Goal: Information Seeking & Learning: Learn about a topic

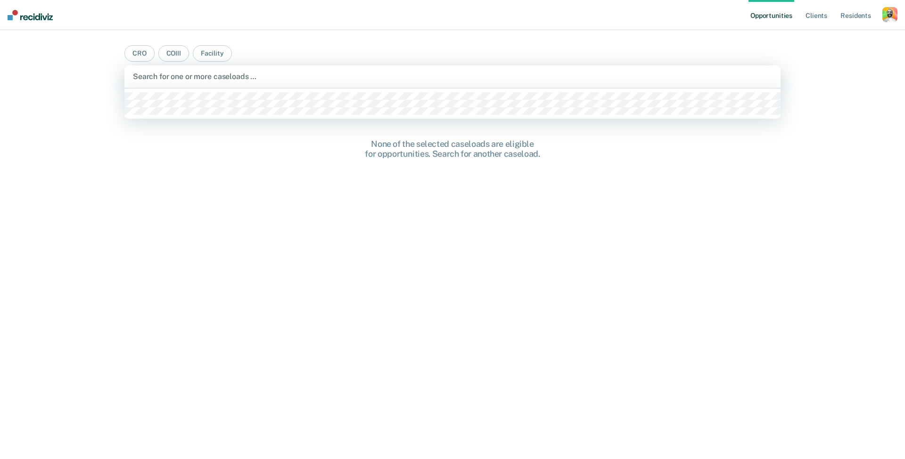
click at [233, 74] on div "Search for one or more caseloads …" at bounding box center [452, 76] width 639 height 9
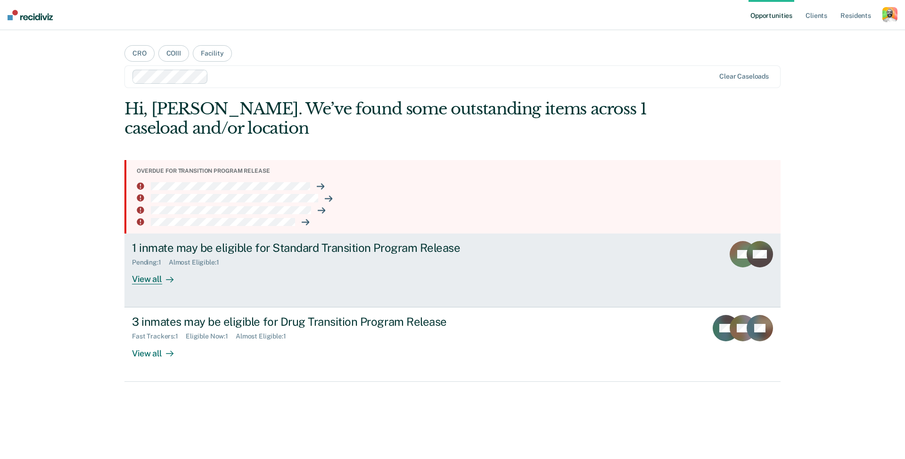
click at [163, 263] on div "Pending : 1" at bounding box center [150, 263] width 37 height 8
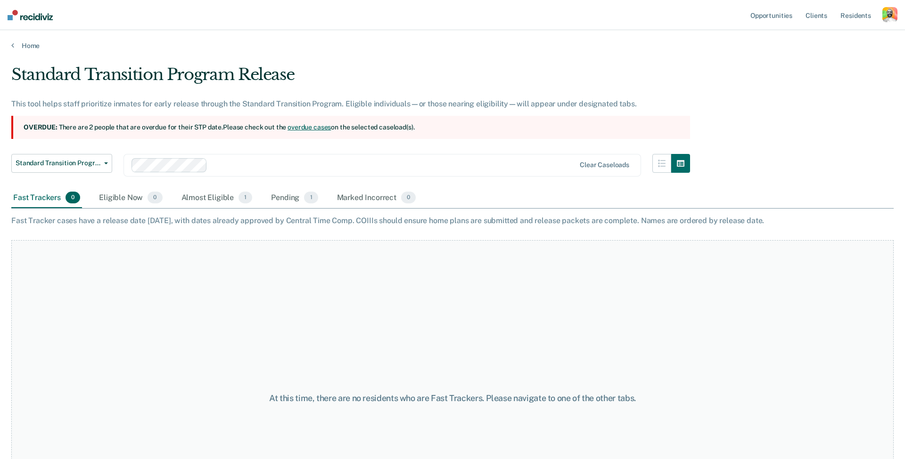
click at [198, 129] on section "Overdue: There are 2 people that are overdue for their STP date. Please check o…" at bounding box center [350, 127] width 678 height 23
click at [29, 49] on link "Home" at bounding box center [452, 45] width 882 height 8
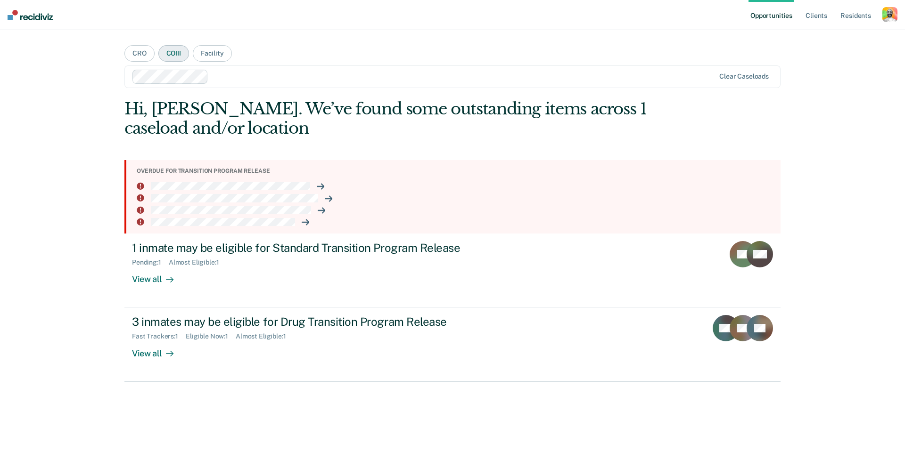
click at [170, 52] on button "COIII" at bounding box center [173, 53] width 31 height 16
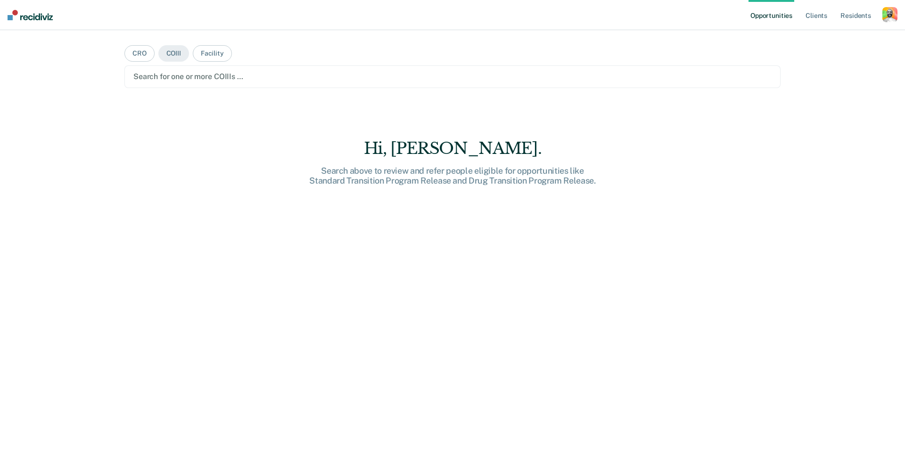
click at [169, 87] on div "Search for one or more COIIIs …" at bounding box center [452, 76] width 656 height 23
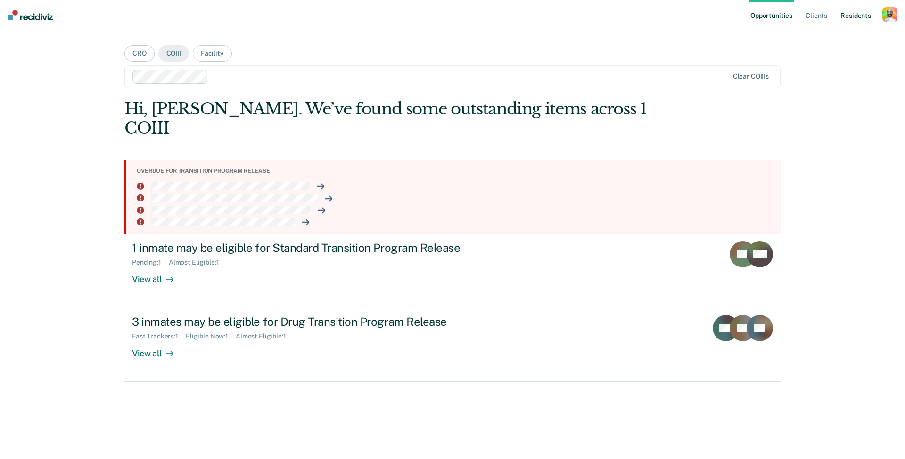
click at [844, 14] on link "Resident s" at bounding box center [855, 15] width 34 height 30
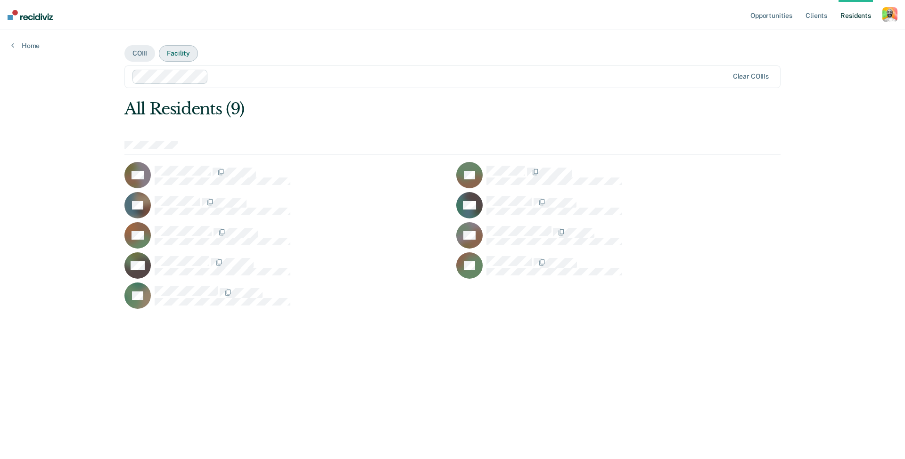
click at [172, 53] on button "Facility" at bounding box center [178, 53] width 39 height 16
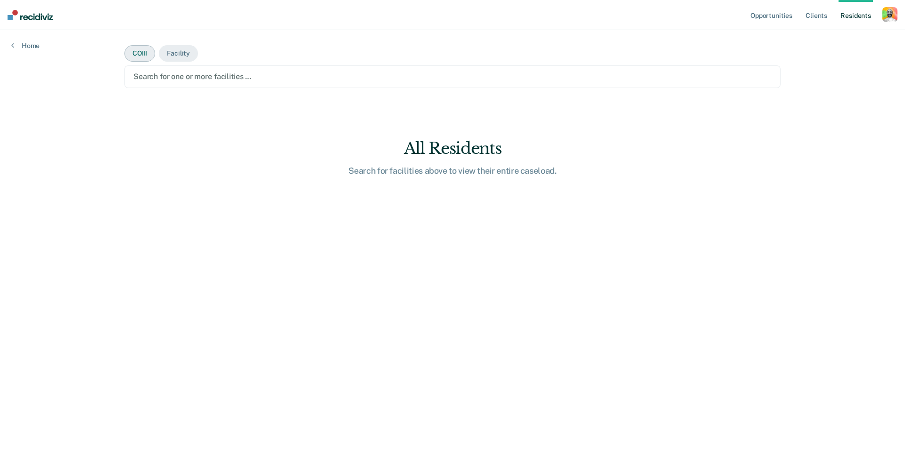
click at [140, 55] on button "COIII" at bounding box center [139, 53] width 31 height 16
click at [34, 46] on link "Home" at bounding box center [25, 45] width 28 height 8
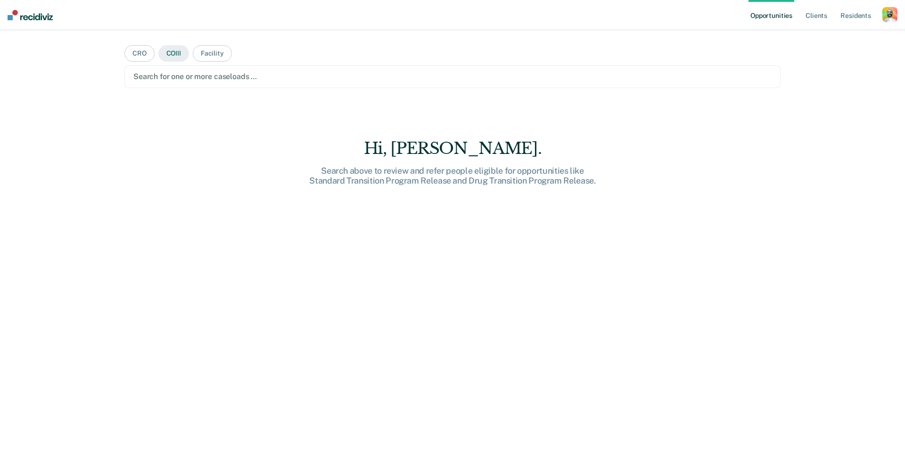
click at [174, 50] on button "COIII" at bounding box center [173, 53] width 31 height 16
click at [888, 19] on div "button" at bounding box center [889, 14] width 15 height 15
click at [827, 38] on link "Profile" at bounding box center [852, 38] width 76 height 8
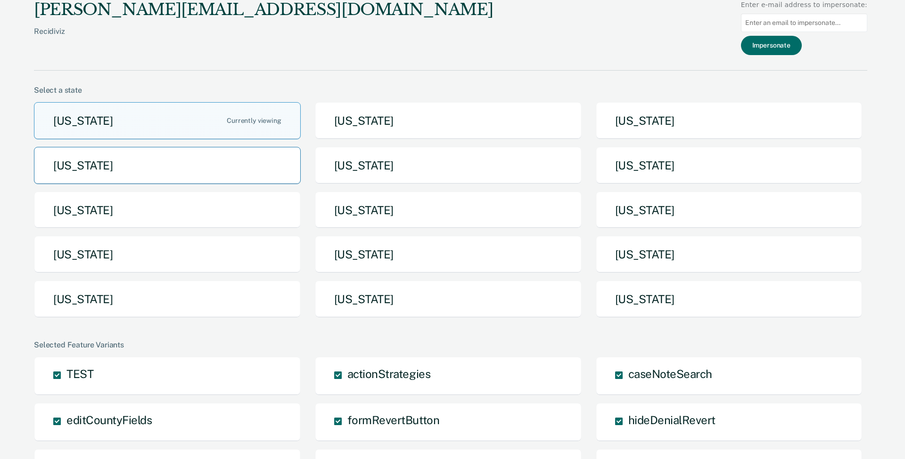
drag, startPoint x: 436, startPoint y: 161, endPoint x: 261, endPoint y: 180, distance: 175.8
click at [261, 180] on div "[US_STATE] [US_STATE] [US_STATE] [US_STATE] [US_STATE] [US_STATE] [US_STATE] [U…" at bounding box center [450, 213] width 833 height 223
click at [249, 171] on button "[US_STATE]" at bounding box center [167, 165] width 267 height 37
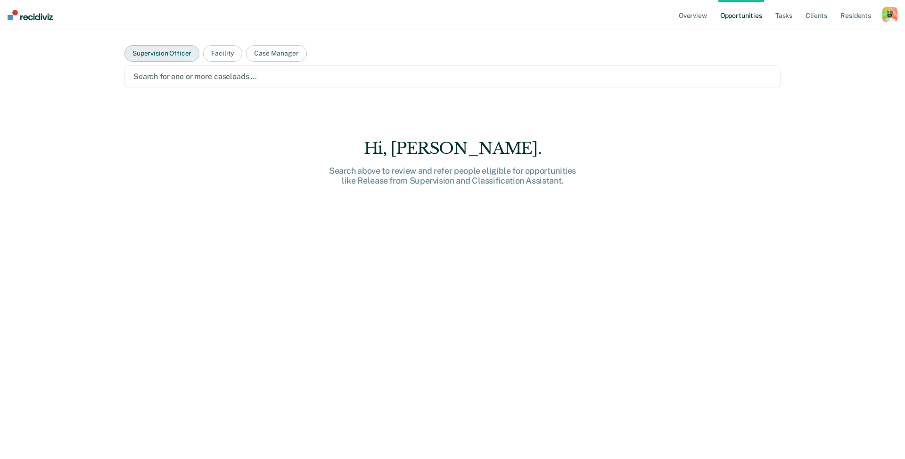
click at [168, 55] on button "Supervision Officer" at bounding box center [161, 53] width 75 height 16
click at [176, 73] on div "Search for one or more supervision officers …" at bounding box center [452, 76] width 638 height 9
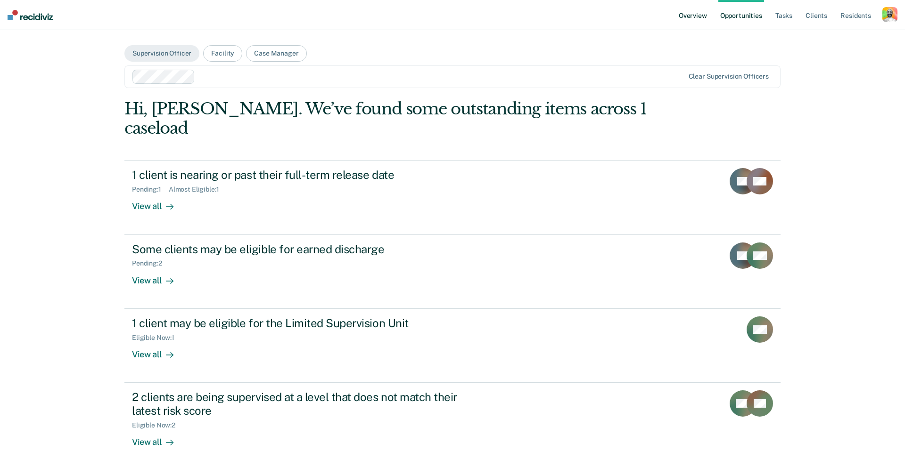
click at [682, 13] on link "Overview" at bounding box center [692, 15] width 32 height 30
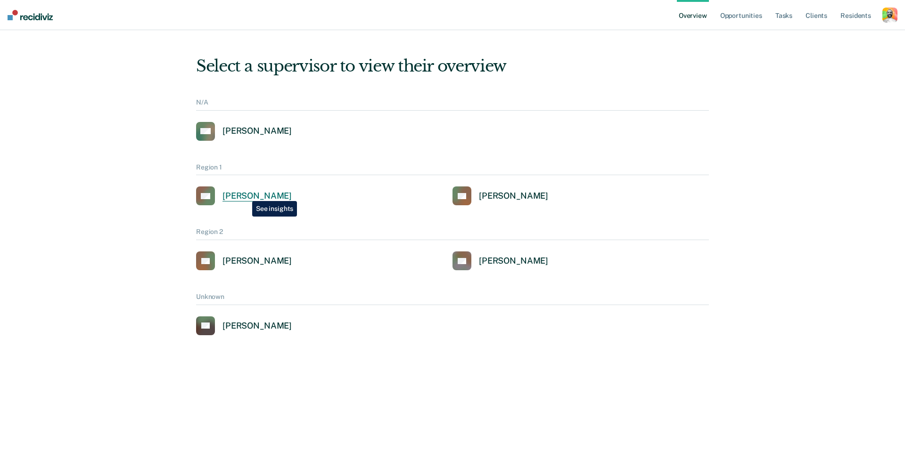
click at [245, 194] on div "[PERSON_NAME]" at bounding box center [256, 196] width 69 height 11
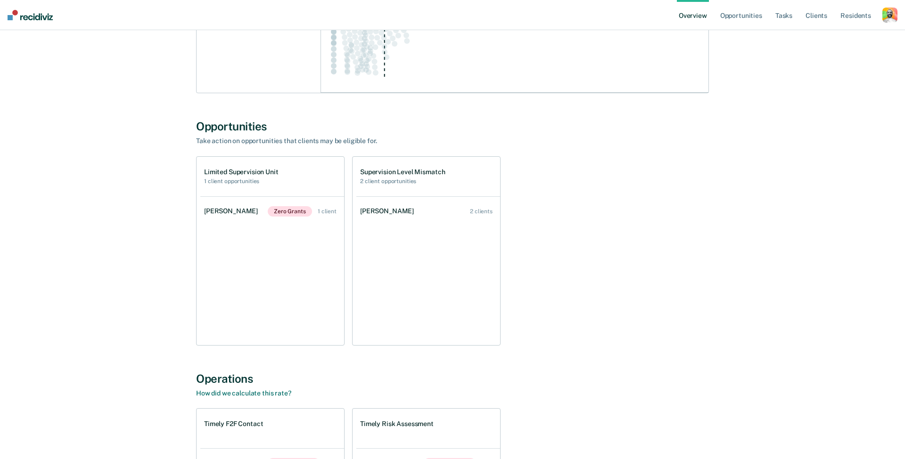
scroll to position [1078, 0]
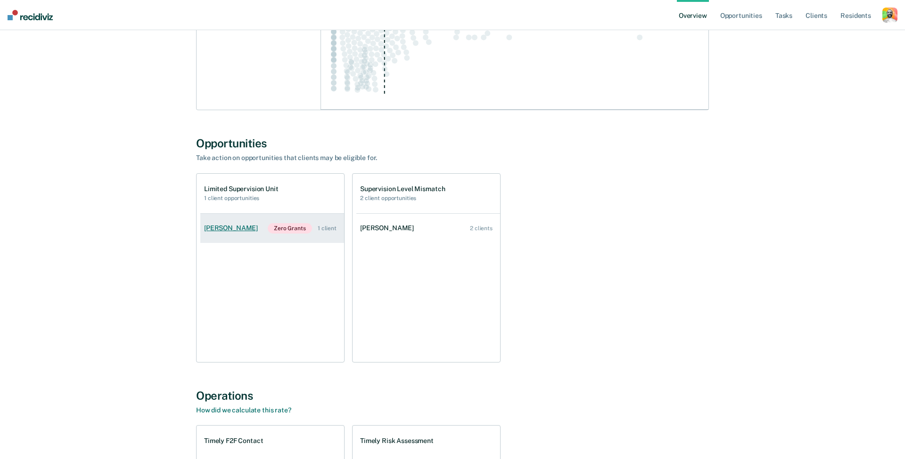
click at [236, 218] on link "[PERSON_NAME] Zero Grants 1 client" at bounding box center [272, 228] width 144 height 29
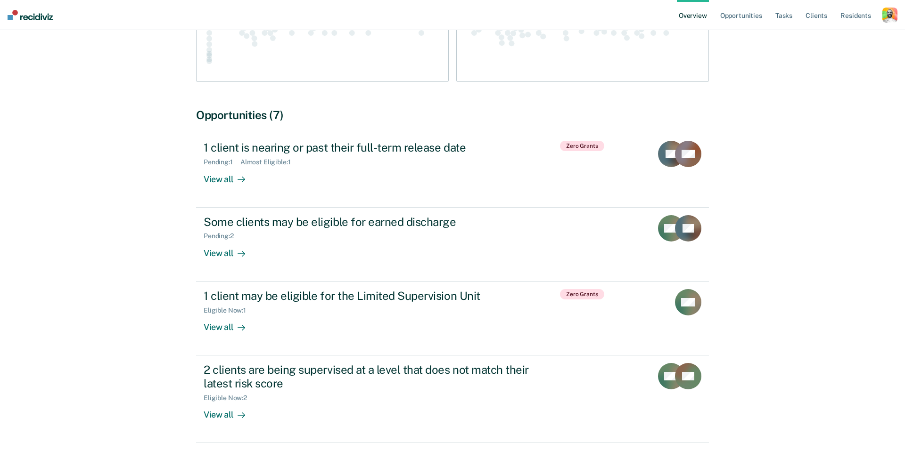
scroll to position [261, 0]
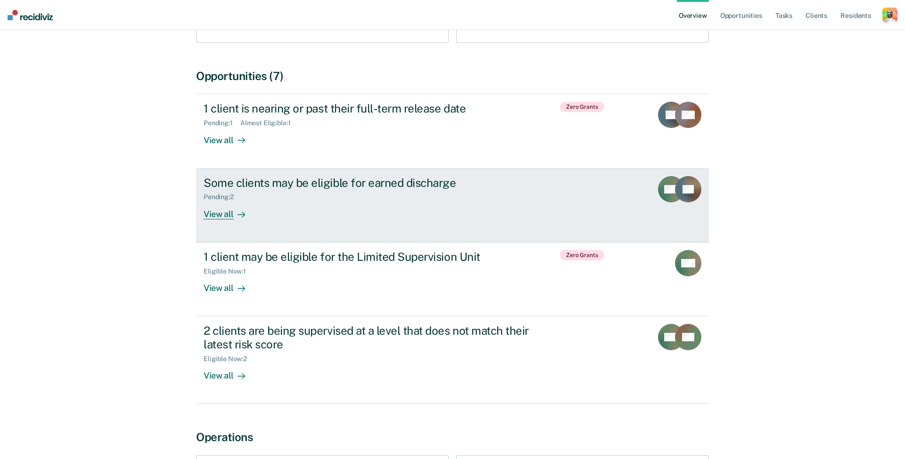
click at [361, 186] on div "Some clients may be eligible for earned discharge" at bounding box center [369, 183] width 331 height 14
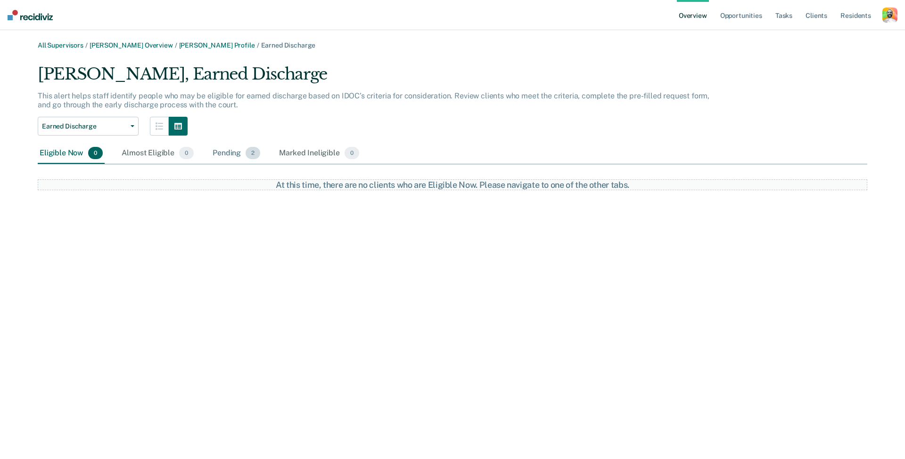
click at [222, 160] on div "Pending 2" at bounding box center [236, 153] width 51 height 21
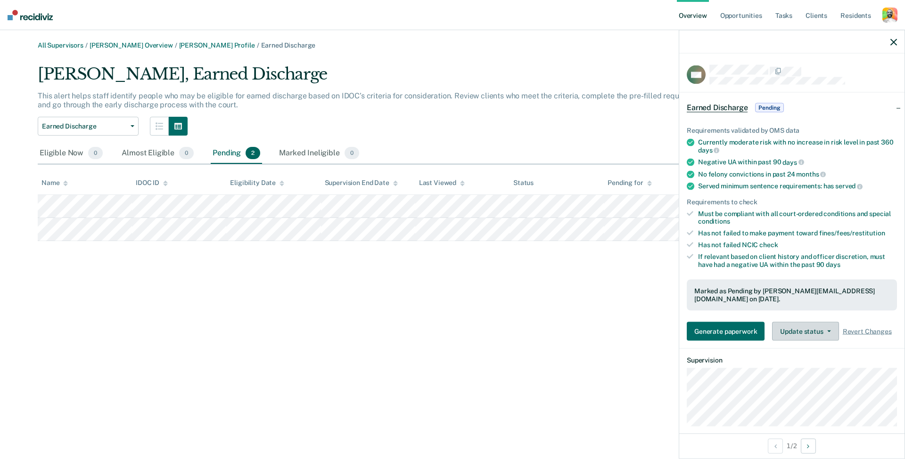
click at [817, 322] on button "Update status" at bounding box center [805, 331] width 66 height 19
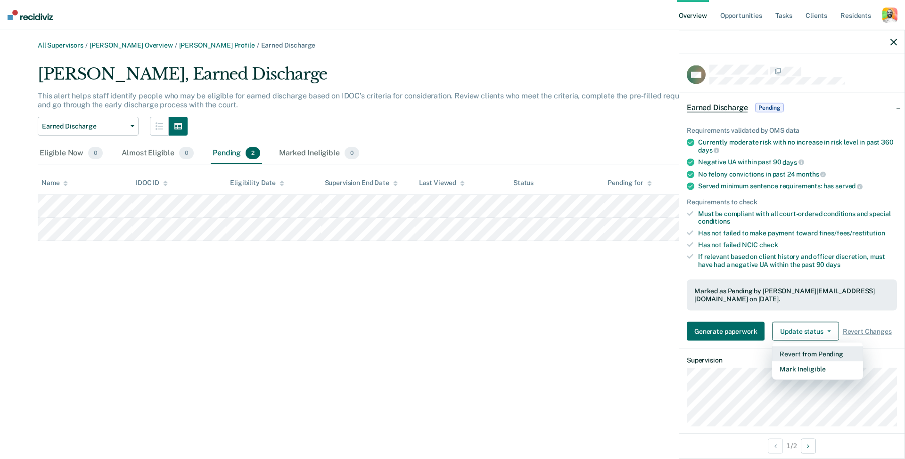
click at [802, 347] on button "Revert from Pending" at bounding box center [817, 354] width 91 height 15
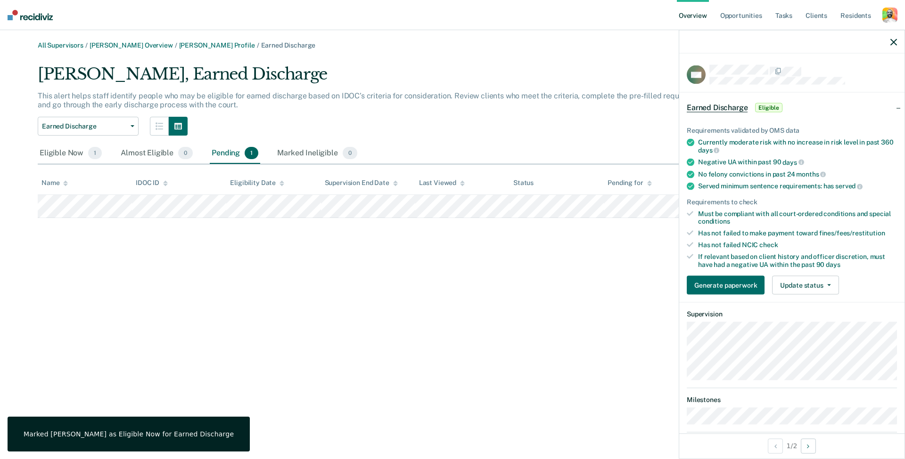
click at [405, 299] on div "All Supervisors / [PERSON_NAME] Overview / [PERSON_NAME] Profile / Earned Disch…" at bounding box center [452, 235] width 882 height 388
click at [67, 151] on div "Eligible Now 1" at bounding box center [71, 153] width 66 height 21
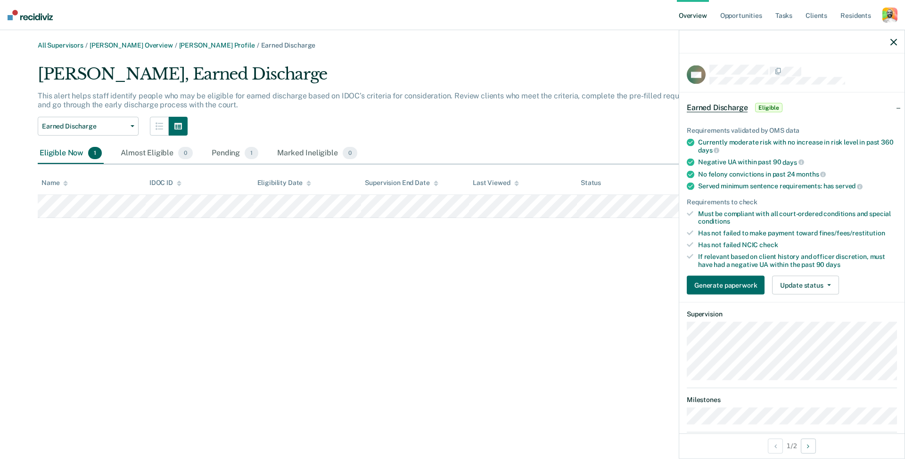
click at [22, 12] on img at bounding box center [30, 15] width 45 height 10
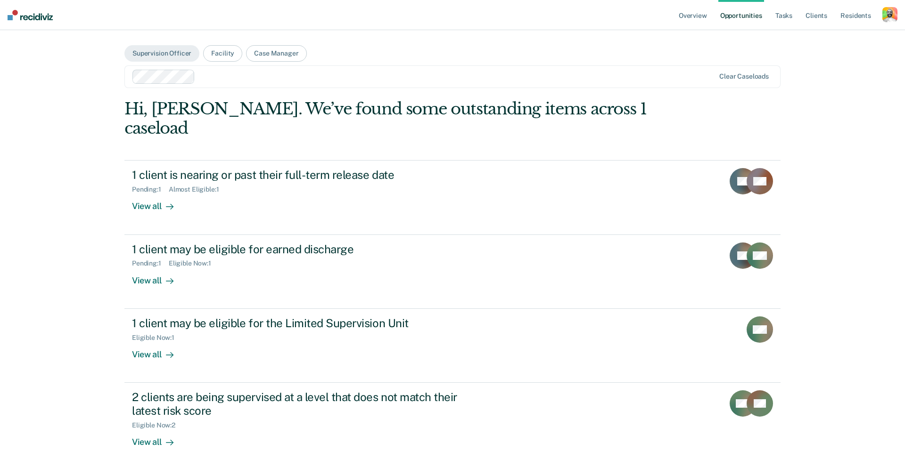
click at [889, 17] on div "button" at bounding box center [889, 14] width 15 height 15
click at [898, 10] on nav "Overview Opportunities Tasks Client s Resident s Profile Go to System-Level Tre…" at bounding box center [452, 15] width 905 height 30
click at [891, 14] on div "button" at bounding box center [889, 14] width 15 height 15
click at [818, 39] on link "Profile" at bounding box center [849, 38] width 80 height 8
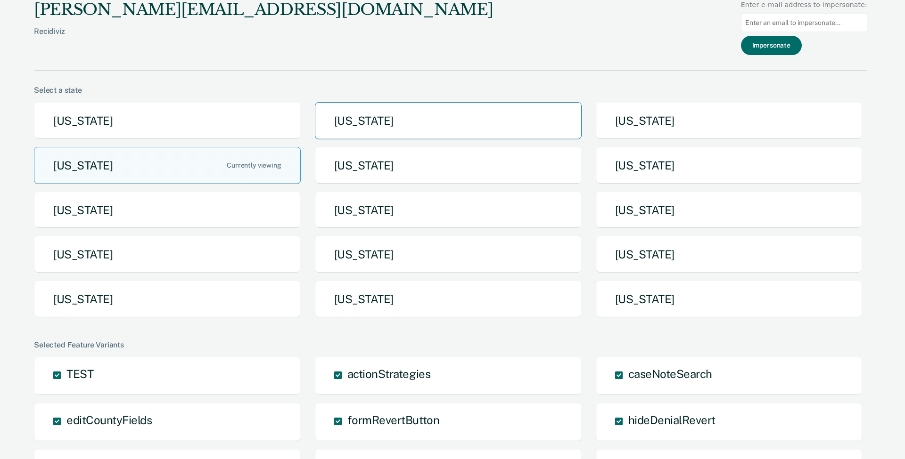
click at [507, 125] on button "[US_STATE]" at bounding box center [448, 120] width 267 height 37
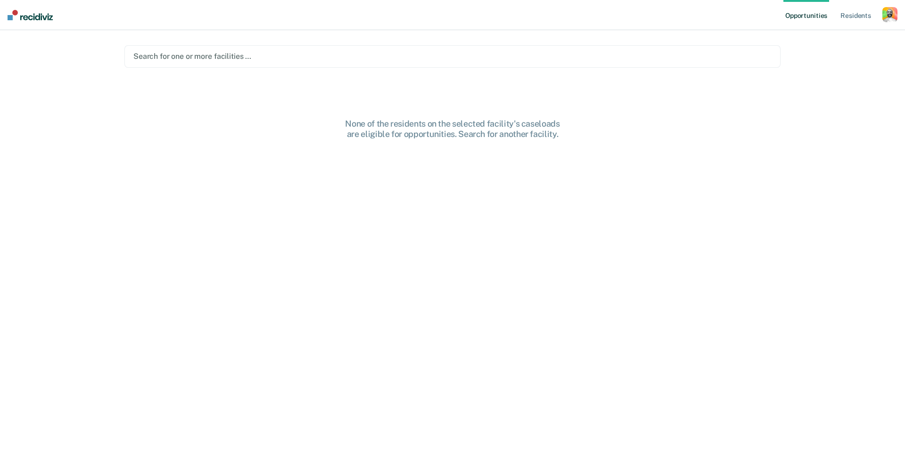
click at [889, 18] on div "button" at bounding box center [889, 14] width 15 height 15
click at [827, 36] on link "Profile" at bounding box center [852, 38] width 76 height 8
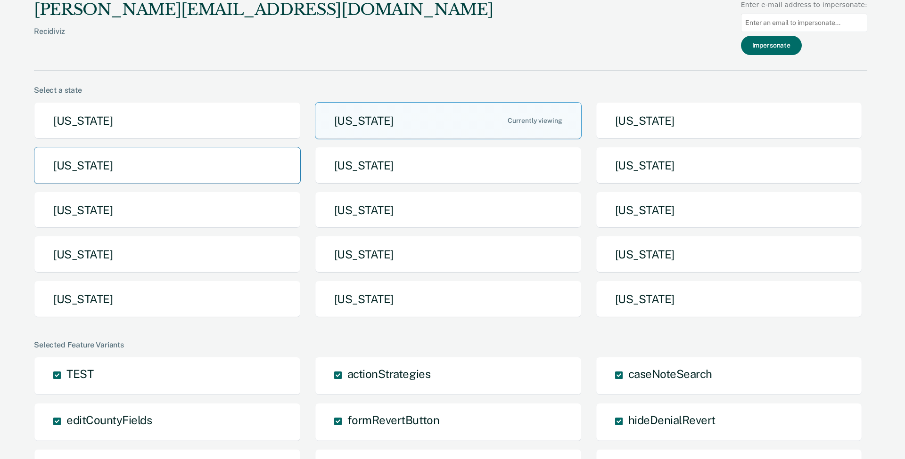
click at [222, 174] on button "[US_STATE]" at bounding box center [167, 165] width 267 height 37
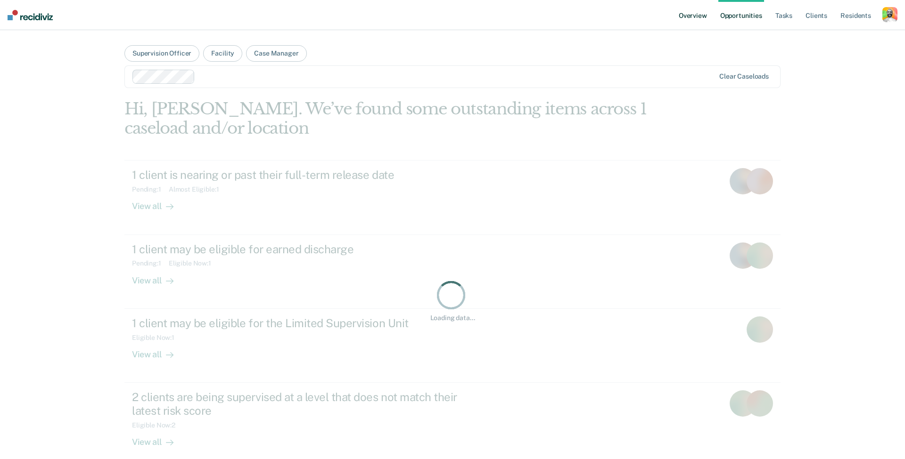
click at [685, 16] on link "Overview" at bounding box center [692, 15] width 32 height 30
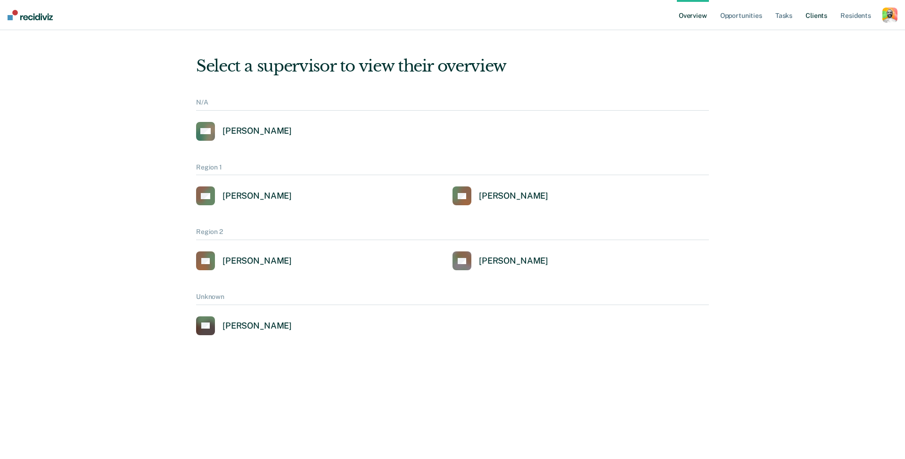
click at [823, 14] on link "Client s" at bounding box center [815, 15] width 25 height 30
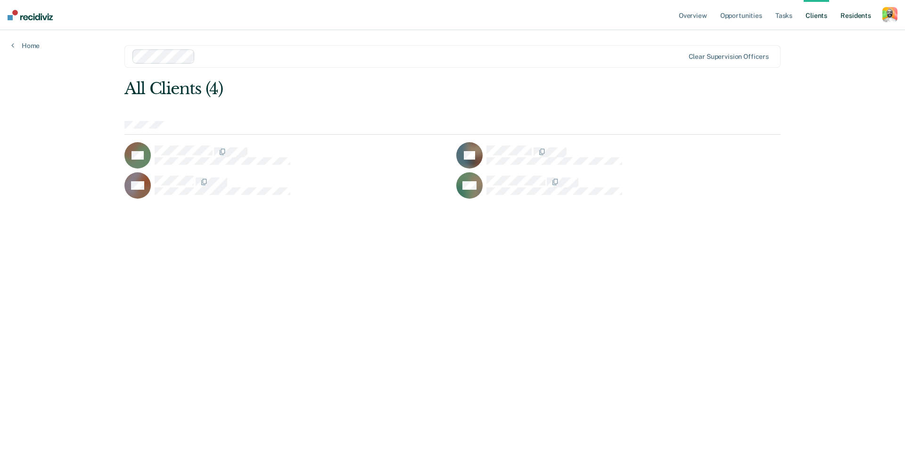
click at [856, 15] on link "Resident s" at bounding box center [855, 15] width 34 height 30
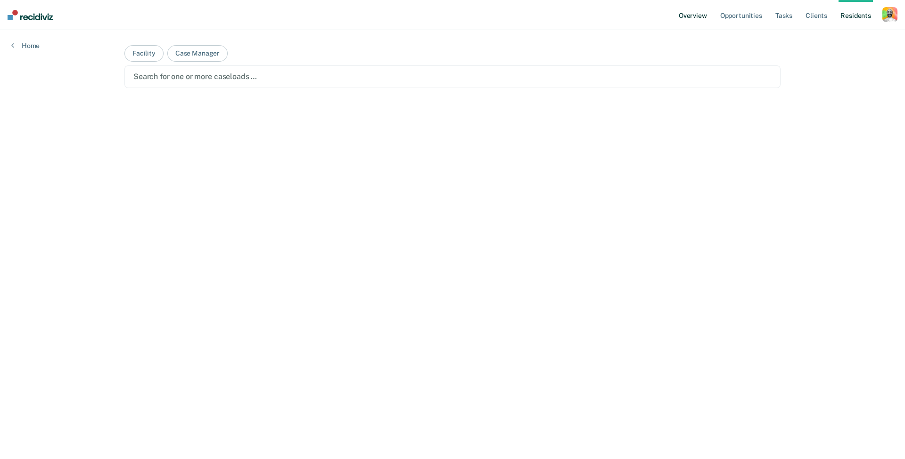
click at [693, 18] on link "Overview" at bounding box center [692, 15] width 32 height 30
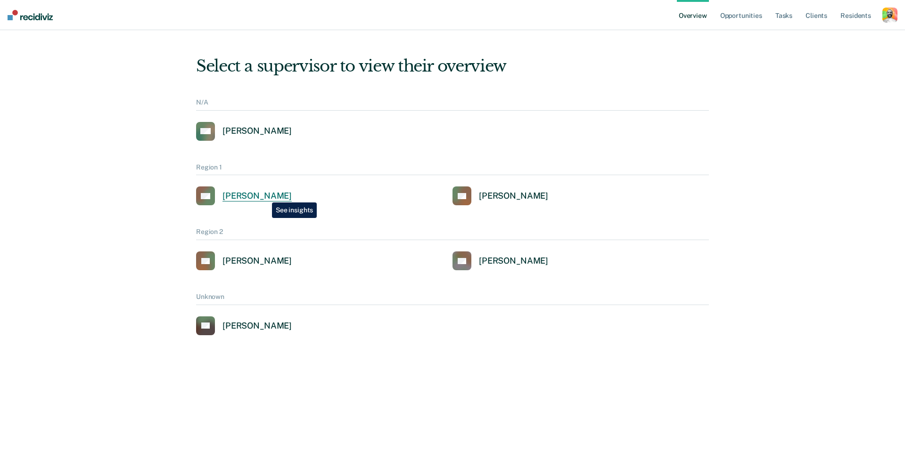
click at [265, 196] on div "[PERSON_NAME]" at bounding box center [256, 196] width 69 height 11
